Goal: Transaction & Acquisition: Purchase product/service

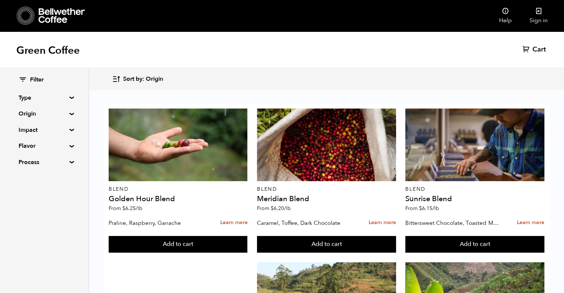
click at [508, 157] on div at bounding box center [474, 145] width 139 height 73
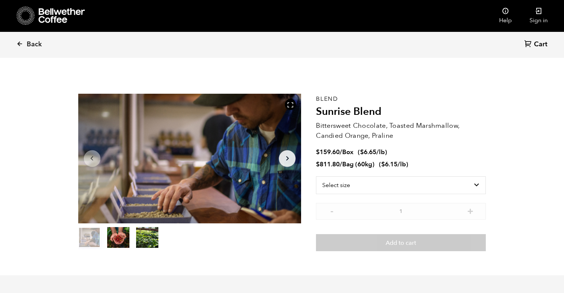
scroll to position [322, 395]
click at [20, 44] on icon at bounding box center [19, 43] width 7 height 7
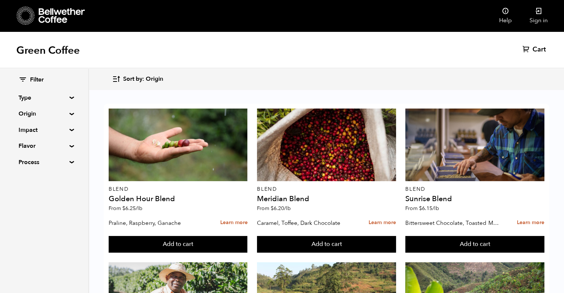
scroll to position [582, 0]
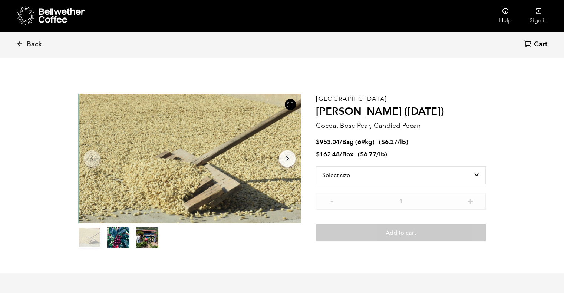
scroll to position [322, 395]
click at [474, 176] on select "Select size Bag (69kg) (152 lbs) Box (24 lbs)" at bounding box center [401, 176] width 170 height 18
click at [316, 167] on select "Select size Bag (69kg) (152 lbs) Box (24 lbs)" at bounding box center [401, 176] width 170 height 18
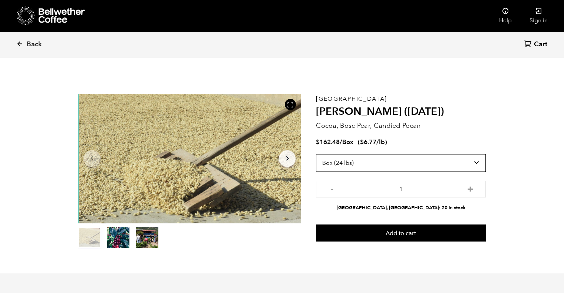
click at [415, 165] on select "Select size Bag (69kg) (152 lbs) Box (24 lbs)" at bounding box center [401, 163] width 170 height 18
click at [316, 154] on select "Select size Bag (69kg) (152 lbs) Box (24 lbs)" at bounding box center [401, 163] width 170 height 18
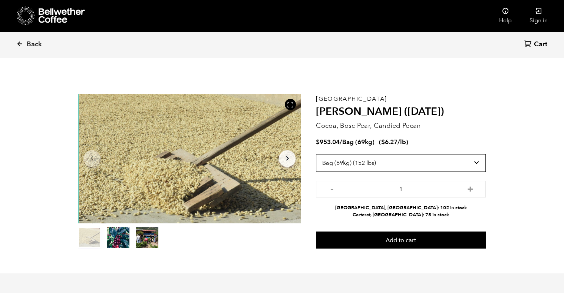
click at [388, 156] on select "Select size Bag (69kg) (152 lbs) Box (24 lbs)" at bounding box center [401, 163] width 170 height 18
click at [316, 154] on select "Select size Bag (69kg) (152 lbs) Box (24 lbs)" at bounding box center [401, 163] width 170 height 18
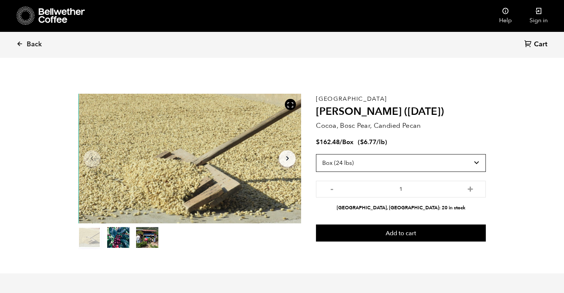
click at [391, 166] on select "Select size Bag (69kg) (152 lbs) Box (24 lbs)" at bounding box center [401, 163] width 170 height 18
select select "bag-2"
click at [316, 154] on select "Select size Bag (69kg) (152 lbs) Box (24 lbs)" at bounding box center [401, 163] width 170 height 18
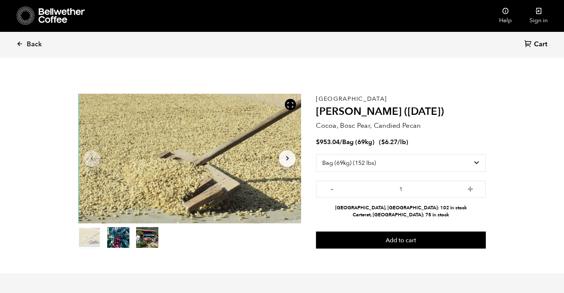
click at [18, 41] on icon at bounding box center [19, 43] width 7 height 7
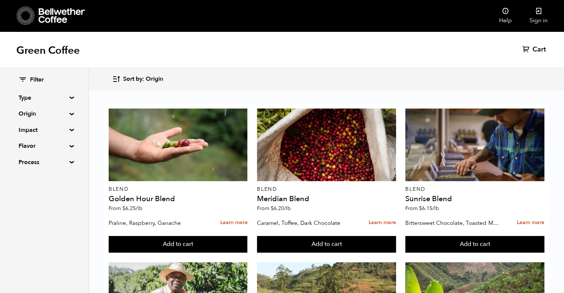
click at [531, 17] on link "Sign in" at bounding box center [539, 16] width 36 height 32
